Goal: Information Seeking & Learning: Find specific fact

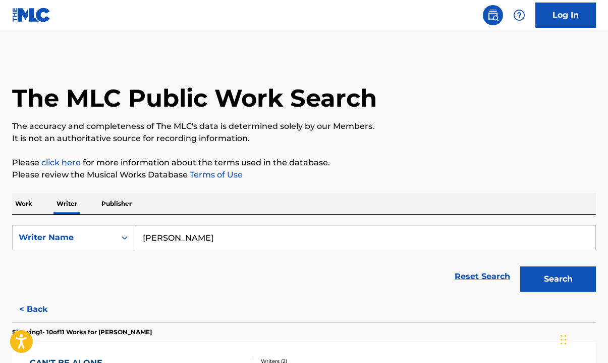
drag, startPoint x: 220, startPoint y: 239, endPoint x: 75, endPoint y: 177, distance: 157.4
click at [180, 238] on input "[PERSON_NAME]" at bounding box center [364, 237] width 461 height 24
click at [30, 198] on p "Work" at bounding box center [23, 203] width 23 height 21
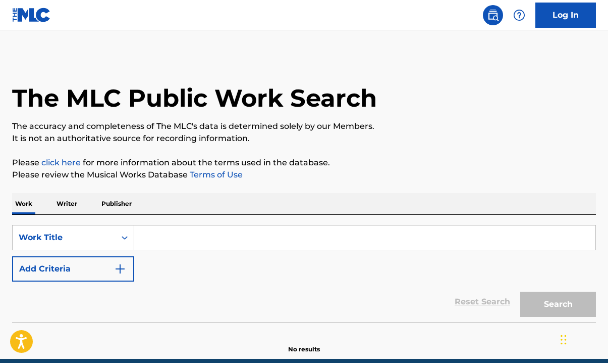
click at [168, 238] on input "Search Form" at bounding box center [364, 237] width 461 height 24
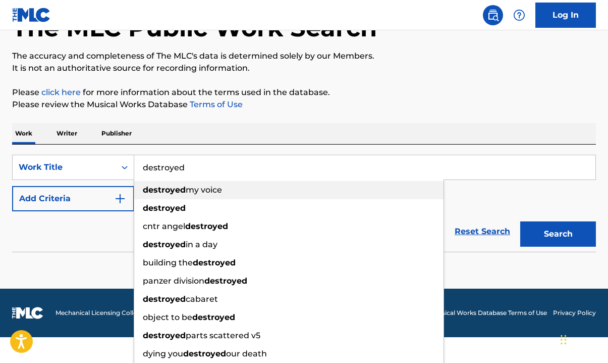
scroll to position [71, 0]
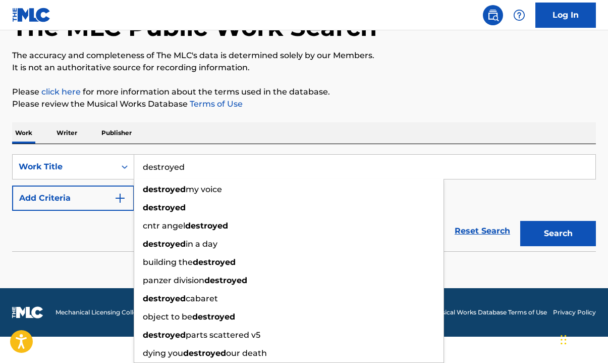
type input "destroyed"
click at [521, 221] on button "Search" at bounding box center [559, 233] width 76 height 25
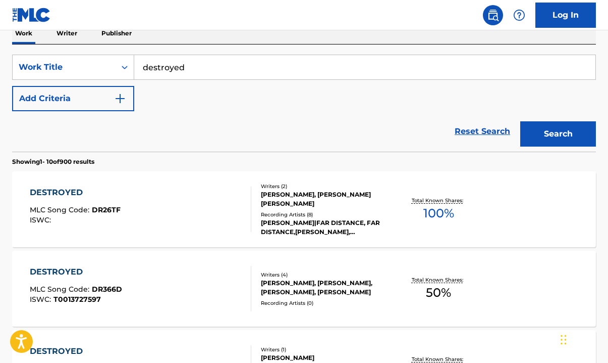
scroll to position [107, 0]
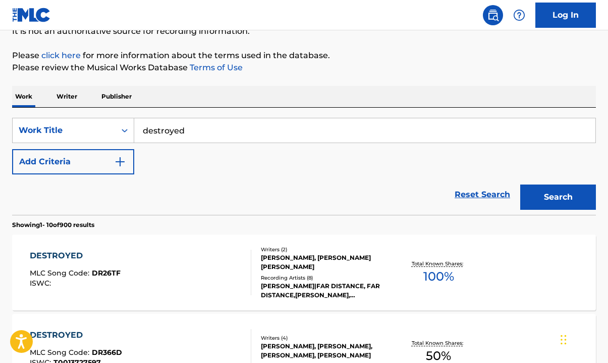
click at [121, 161] on img "Search Form" at bounding box center [120, 162] width 12 height 12
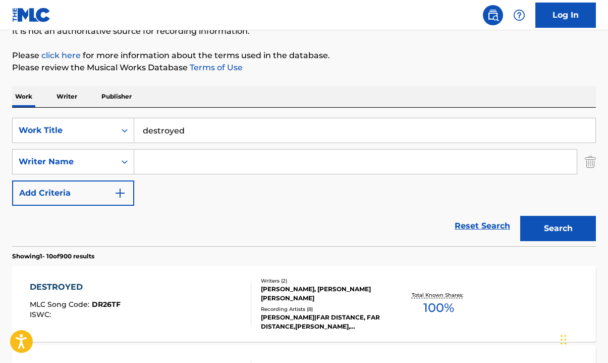
click at [161, 161] on input "Search Form" at bounding box center [355, 161] width 443 height 24
click at [564, 229] on button "Search" at bounding box center [559, 228] width 76 height 25
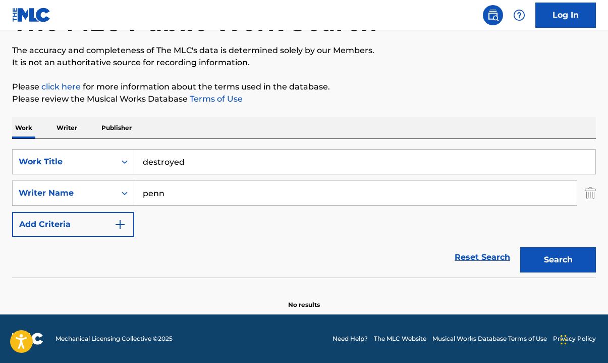
scroll to position [75, 0]
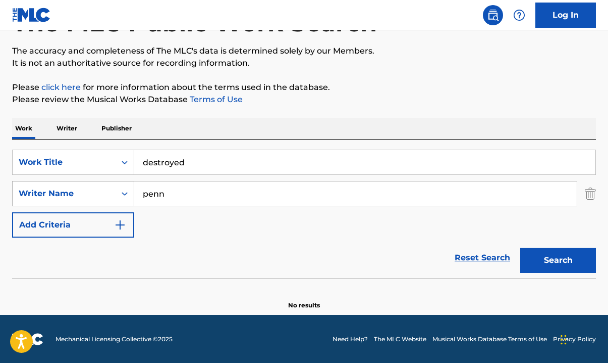
drag, startPoint x: 170, startPoint y: 196, endPoint x: 94, endPoint y: 187, distance: 76.8
click at [98, 189] on div "SearchWithCriteriaed3013c6-d08b-4b79-82c6-ecf4f81f1f91 Writer Name [PERSON_NAME]" at bounding box center [304, 193] width 584 height 25
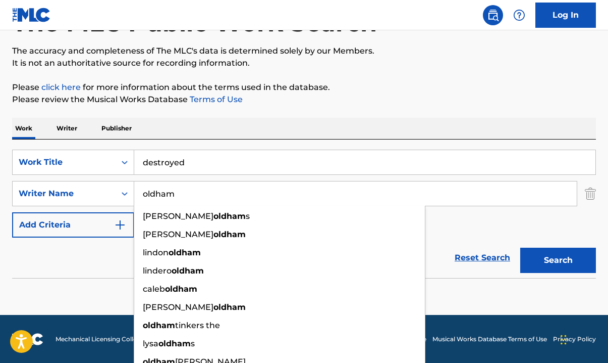
type input "oldham"
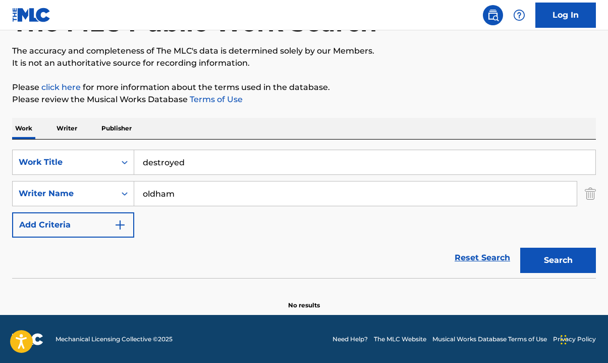
click at [574, 263] on button "Search" at bounding box center [559, 259] width 76 height 25
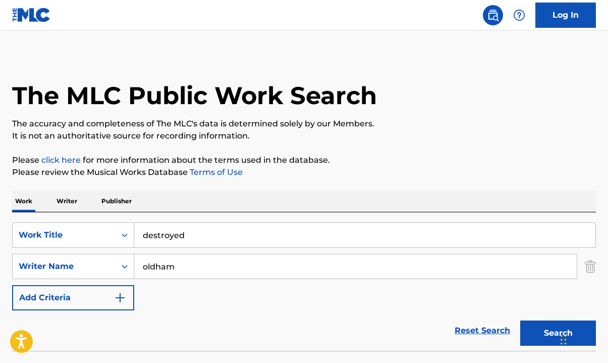
scroll to position [0, 0]
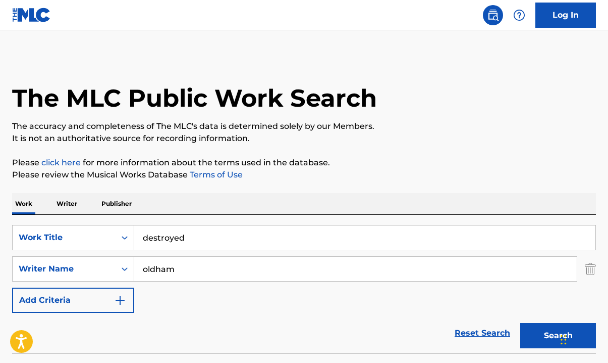
click at [111, 217] on div "SearchWithCriteria2701d795-ae14-4dd3-ab2b-216cc8e18f07 Work Title destroyed Sea…" at bounding box center [304, 284] width 584 height 138
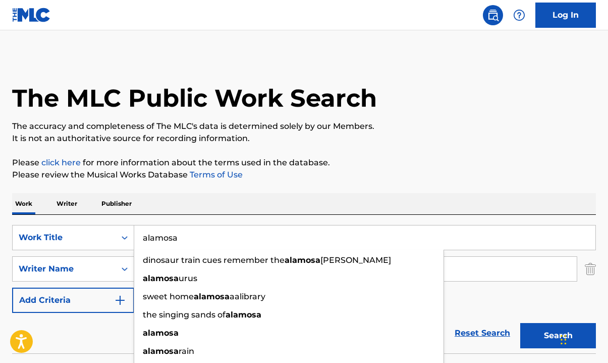
type input "alamosa"
click at [468, 150] on div "The MLC Public Work Search The accuracy and completeness of The MLC's data is d…" at bounding box center [304, 220] width 608 height 329
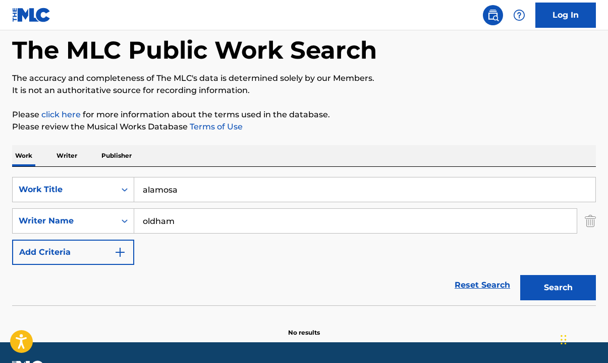
scroll to position [63, 0]
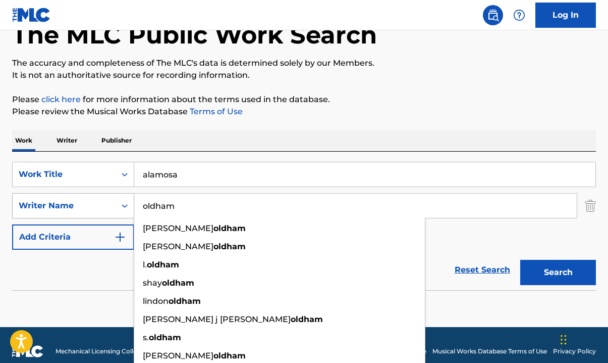
drag, startPoint x: 214, startPoint y: 214, endPoint x: 122, endPoint y: 194, distance: 93.9
click at [122, 194] on div "SearchWithCriteriaed3013c6-d08b-4b79-82c6-ecf4f81f1f91 Writer Name [PERSON_NAME…" at bounding box center [304, 205] width 584 height 25
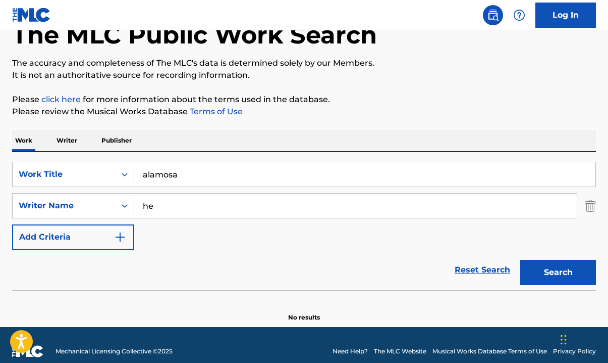
type input "h"
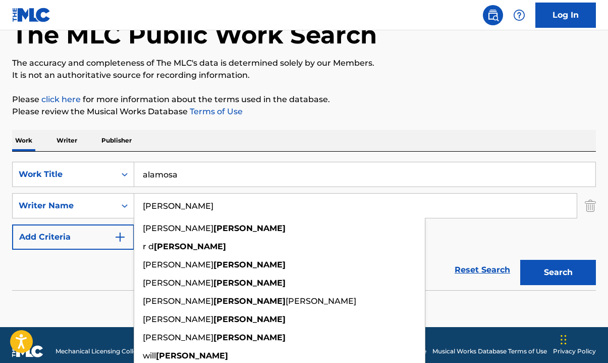
type input "[PERSON_NAME]"
click at [521, 260] on button "Search" at bounding box center [559, 272] width 76 height 25
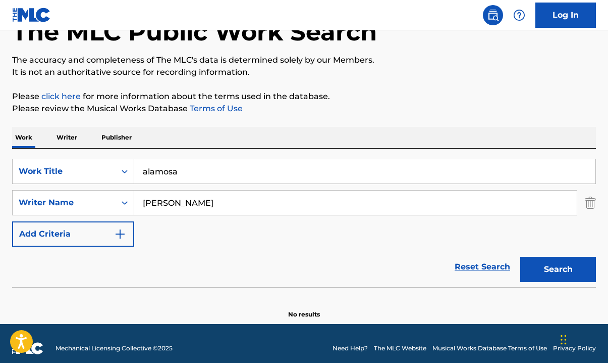
scroll to position [75, 0]
